Goal: Task Accomplishment & Management: Complete application form

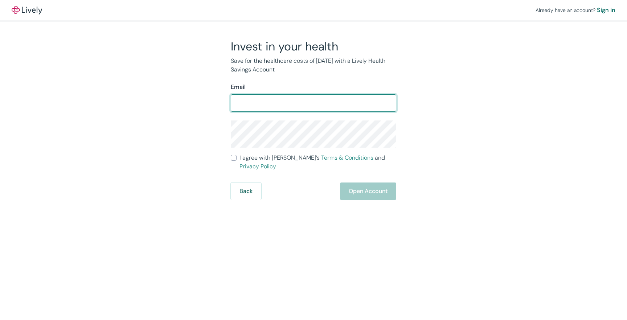
click at [310, 102] on input "Email" at bounding box center [313, 103] width 165 height 15
type input "[EMAIL_ADDRESS][DOMAIN_NAME]"
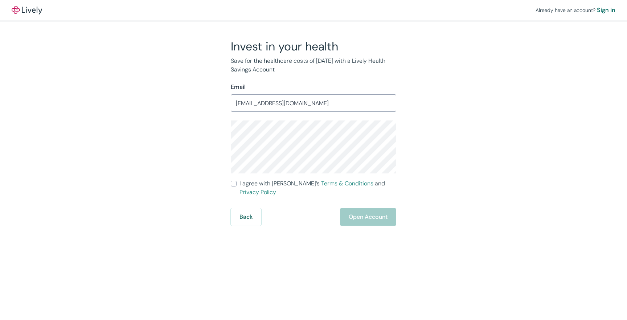
click at [232, 187] on label "I agree with Lively’s Terms & Conditions and Privacy Policy" at bounding box center [313, 187] width 165 height 17
click at [232, 187] on input "I agree with Lively’s Terms & Conditions and Privacy Policy" at bounding box center [234, 184] width 6 height 6
checkbox input "true"
click at [388, 208] on button "Open Account" at bounding box center [368, 216] width 56 height 17
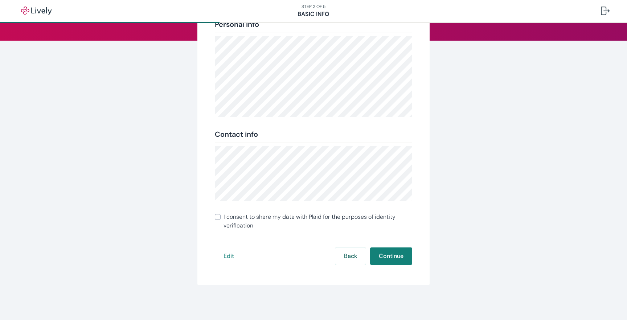
scroll to position [91, 0]
click at [387, 253] on button "Continue" at bounding box center [391, 256] width 42 height 17
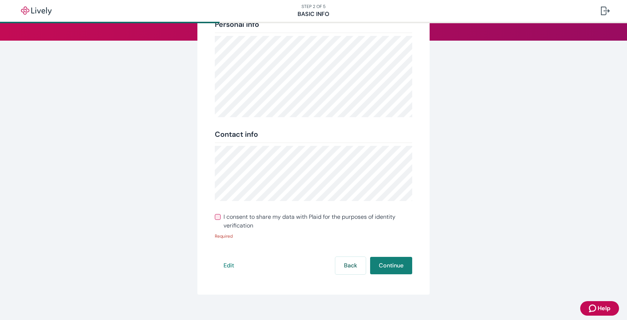
click at [331, 217] on span "I consent to share my data with Plaid for the purposes of identity verification" at bounding box center [318, 221] width 189 height 17
click at [221, 217] on input "I consent to share my data with Plaid for the purposes of identity verification" at bounding box center [218, 217] width 6 height 6
checkbox input "true"
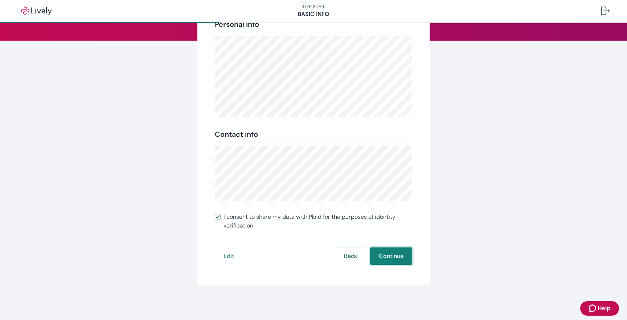
click at [391, 260] on button "Continue" at bounding box center [391, 256] width 42 height 17
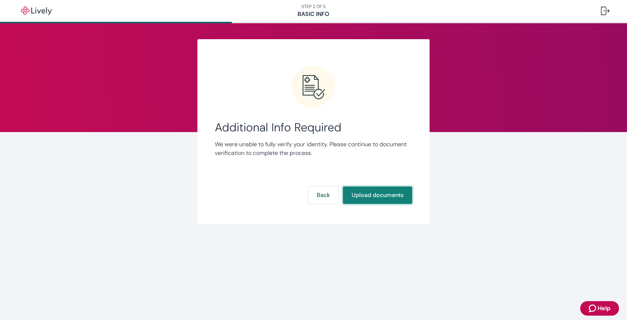
click at [393, 195] on button "Upload documents" at bounding box center [377, 195] width 69 height 17
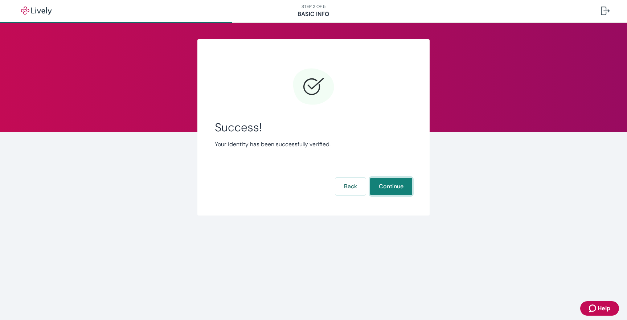
click at [394, 188] on button "Continue" at bounding box center [391, 186] width 42 height 17
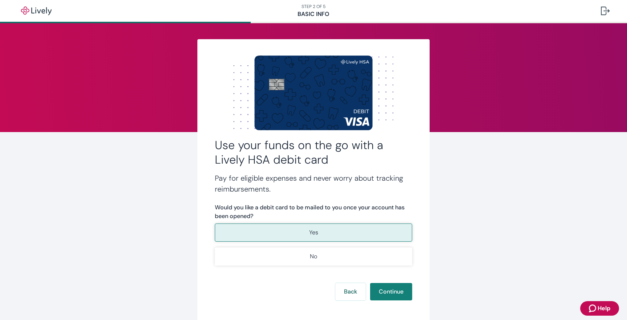
click at [316, 232] on p "Yes" at bounding box center [313, 232] width 9 height 9
click at [389, 292] on button "Continue" at bounding box center [391, 291] width 42 height 17
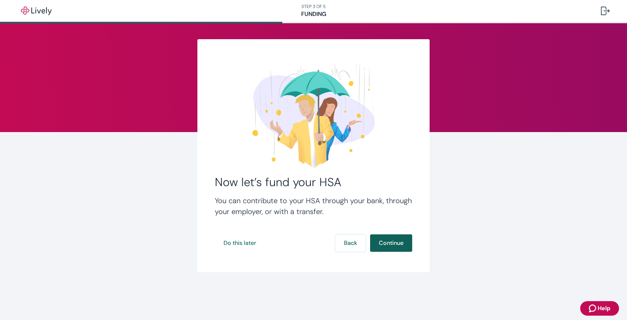
click at [403, 240] on button "Continue" at bounding box center [391, 242] width 42 height 17
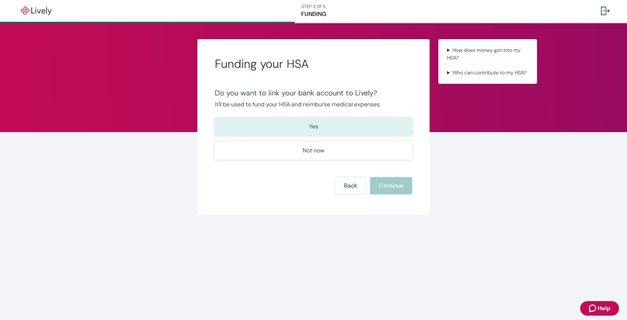
click at [313, 128] on p "Yes" at bounding box center [313, 126] width 9 height 9
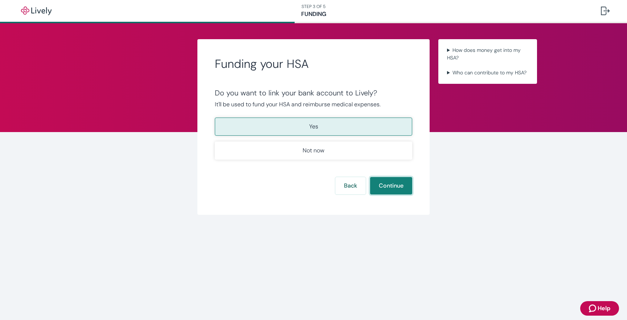
click at [384, 184] on button "Continue" at bounding box center [391, 185] width 42 height 17
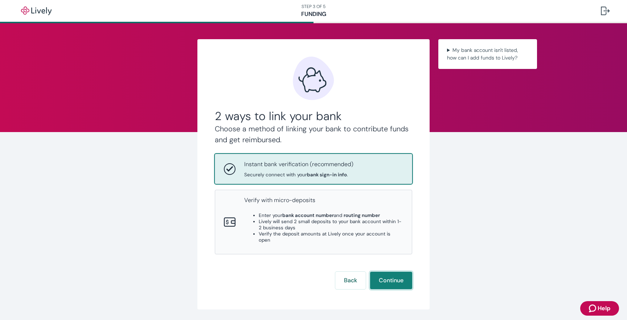
click at [390, 275] on button "Continue" at bounding box center [391, 280] width 42 height 17
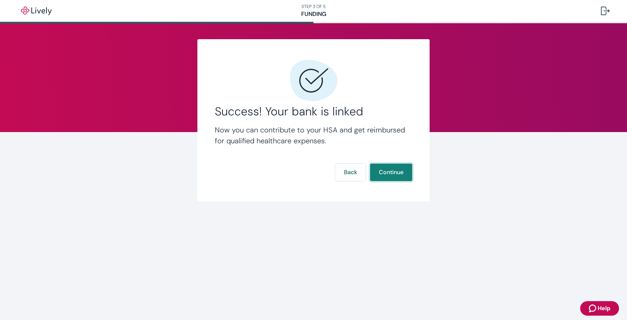
click at [402, 173] on button "Continue" at bounding box center [391, 172] width 42 height 17
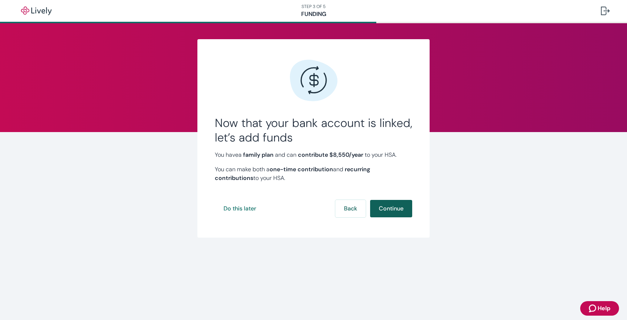
click at [393, 209] on button "Continue" at bounding box center [391, 208] width 42 height 17
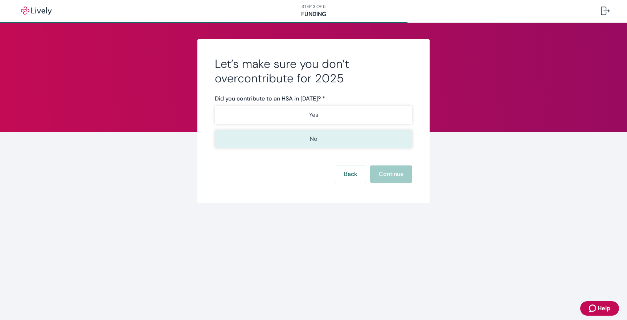
click at [343, 132] on button "No" at bounding box center [313, 139] width 197 height 18
click at [391, 179] on button "Continue" at bounding box center [391, 173] width 42 height 17
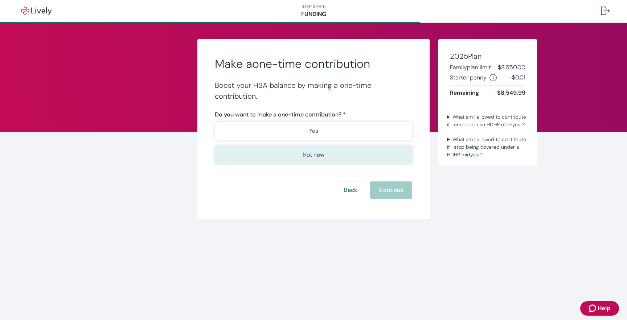
click at [308, 154] on p "Not now" at bounding box center [314, 155] width 22 height 9
click at [397, 187] on button "Continue" at bounding box center [391, 189] width 42 height 17
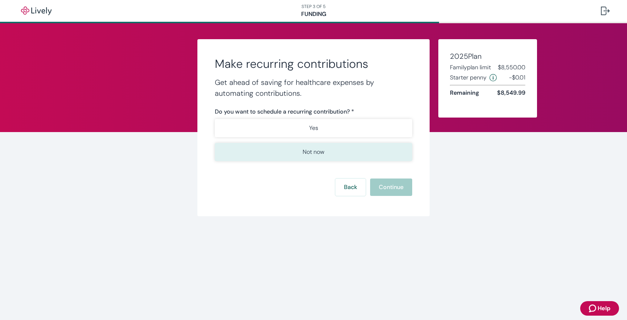
click at [314, 154] on p "Not now" at bounding box center [314, 152] width 22 height 9
click at [397, 180] on button "Continue" at bounding box center [391, 187] width 42 height 17
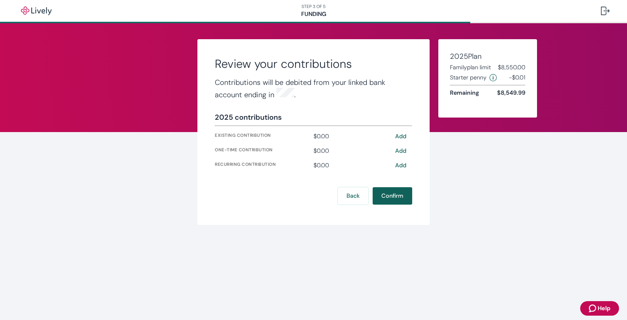
click at [392, 197] on button "Confirm" at bounding box center [393, 195] width 40 height 17
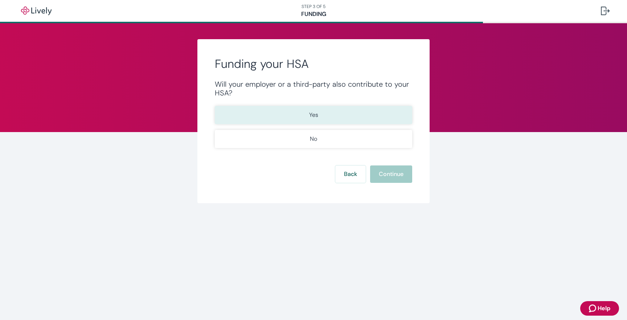
click at [325, 115] on button "Yes" at bounding box center [313, 115] width 197 height 18
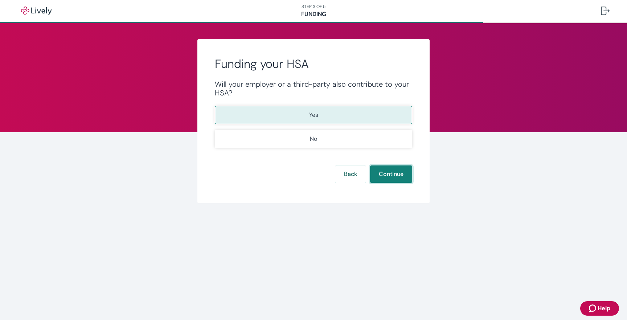
click at [404, 170] on button "Continue" at bounding box center [391, 173] width 42 height 17
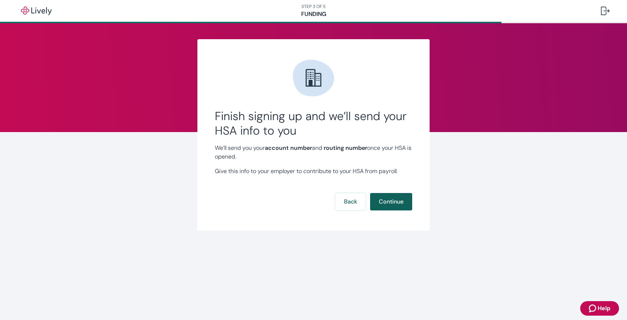
click at [388, 202] on button "Continue" at bounding box center [391, 201] width 42 height 17
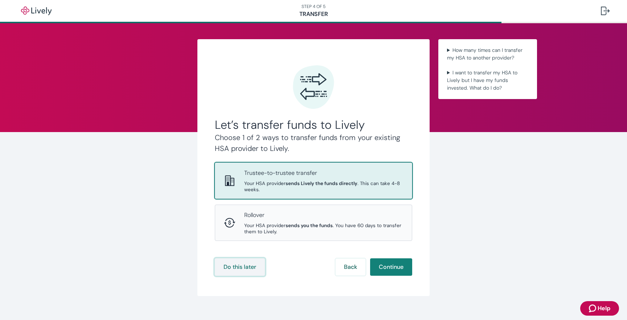
click at [243, 264] on button "Do this later" at bounding box center [240, 266] width 50 height 17
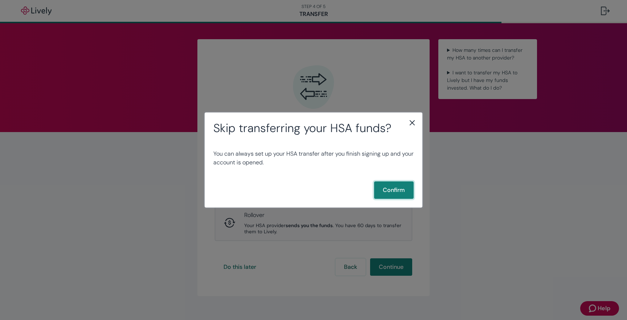
click at [387, 195] on button "Confirm" at bounding box center [394, 189] width 40 height 17
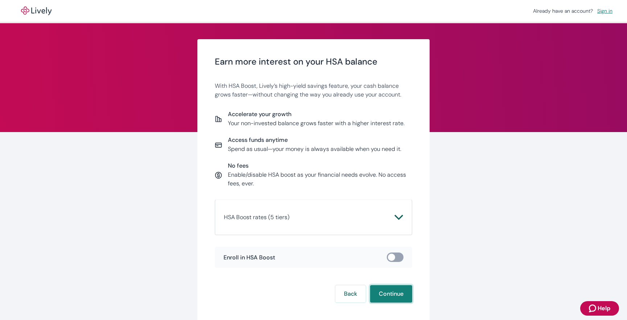
click at [386, 291] on button "Continue" at bounding box center [391, 293] width 42 height 17
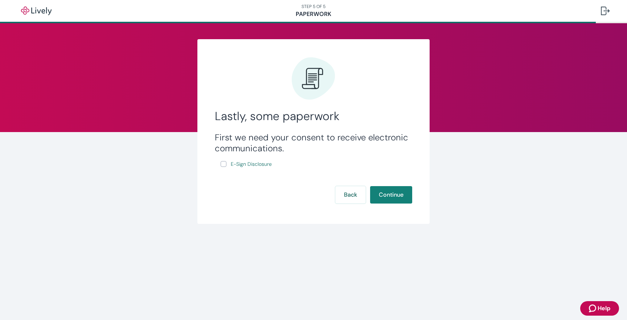
click at [223, 165] on input "E-Sign Disclosure" at bounding box center [224, 164] width 6 height 6
checkbox input "true"
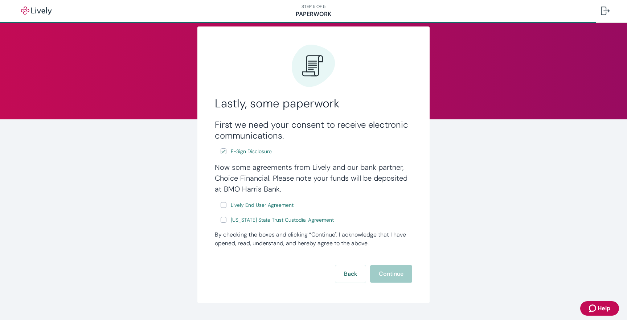
scroll to position [22, 0]
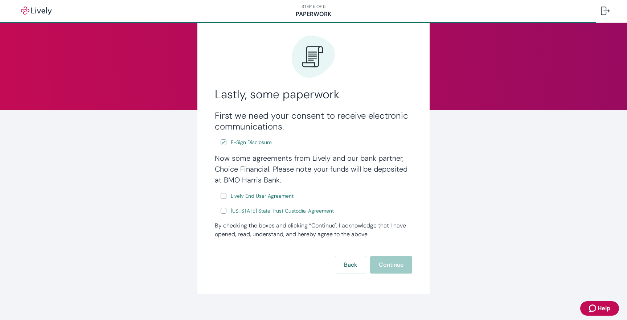
click at [226, 196] on input "Lively End User Agreement" at bounding box center [224, 196] width 6 height 6
checkbox input "true"
click at [225, 210] on input "Wyoming State Trust Custodial Agreement" at bounding box center [224, 211] width 6 height 6
checkbox input "true"
click at [402, 271] on button "Continue" at bounding box center [391, 264] width 42 height 17
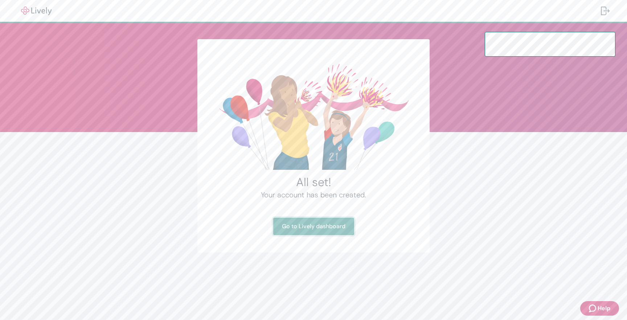
click at [337, 230] on link "Go to Lively dashboard" at bounding box center [313, 226] width 81 height 17
